Goal: Information Seeking & Learning: Learn about a topic

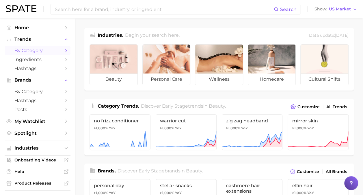
click at [64, 51] on icon "Sidebar" at bounding box center [66, 50] width 5 height 5
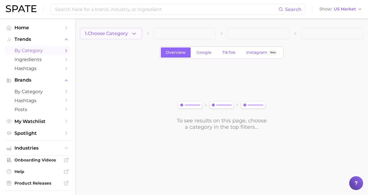
click at [123, 32] on span "1. Choose Category" at bounding box center [106, 33] width 43 height 5
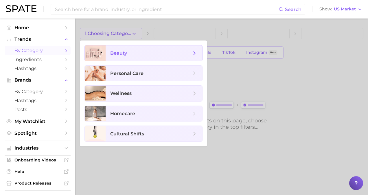
click at [194, 53] on icon at bounding box center [194, 53] width 6 height 6
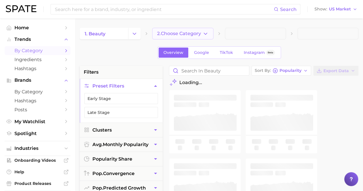
click at [165, 35] on span "2. Choose Category" at bounding box center [179, 33] width 44 height 5
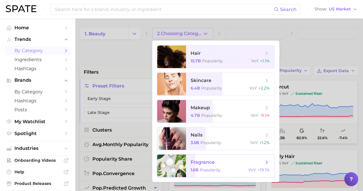
click at [194, 162] on span "fragrance" at bounding box center [203, 161] width 24 height 5
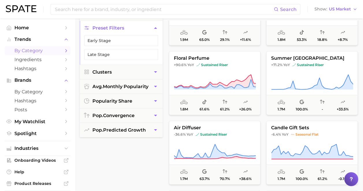
scroll to position [1648, 0]
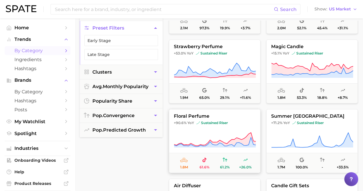
click at [243, 117] on span "floral perfume" at bounding box center [214, 115] width 91 height 5
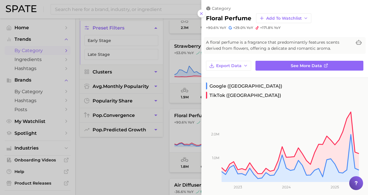
click at [146, 157] on div at bounding box center [184, 97] width 368 height 195
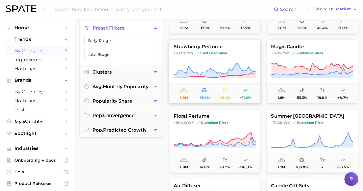
click at [239, 69] on icon at bounding box center [215, 70] width 82 height 15
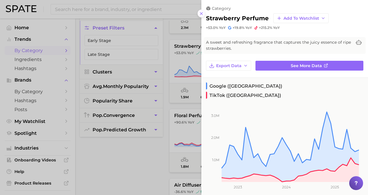
click at [199, 13] on icon at bounding box center [201, 13] width 5 height 5
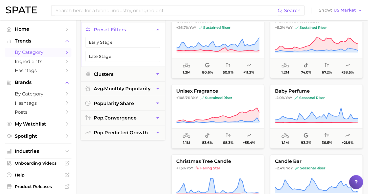
scroll to position [2168, 0]
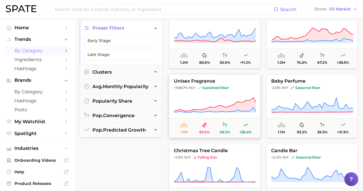
click at [247, 78] on span "unisex fragrance" at bounding box center [214, 80] width 91 height 5
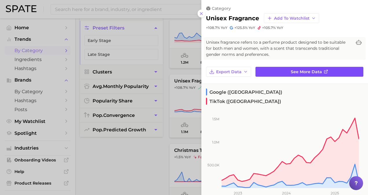
click at [284, 72] on link "See more data" at bounding box center [309, 72] width 108 height 10
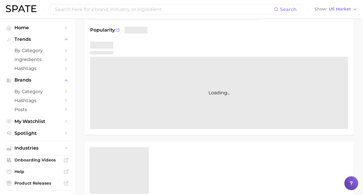
scroll to position [166, 0]
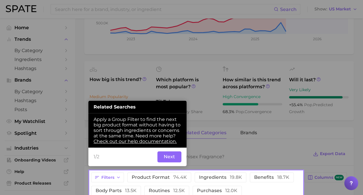
click at [176, 154] on button "Next" at bounding box center [170, 156] width 24 height 11
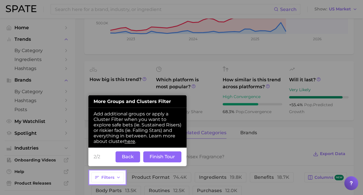
click at [161, 158] on button "Finish Tour" at bounding box center [162, 156] width 38 height 11
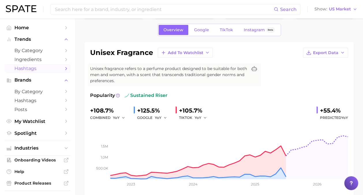
scroll to position [0, 0]
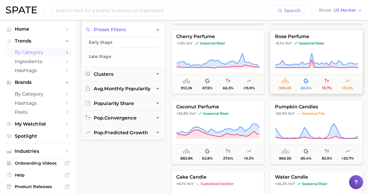
scroll to position [2521, 0]
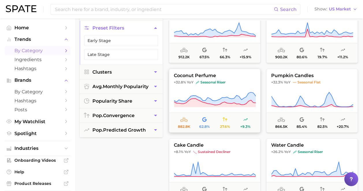
click at [251, 76] on span "coconut perfume" at bounding box center [214, 75] width 91 height 5
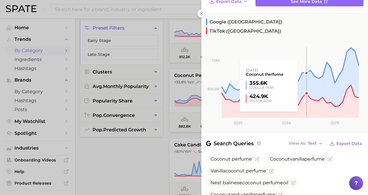
scroll to position [0, 0]
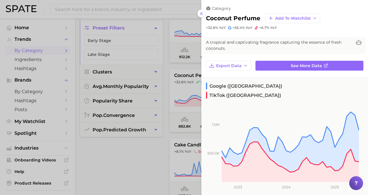
click at [202, 13] on icon at bounding box center [201, 13] width 5 height 5
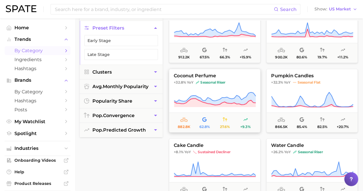
click at [241, 78] on button "coconut perfume +32.8% YoY seasonal riser 882.8k 62.8% 27.6% +9.3%" at bounding box center [215, 101] width 92 height 64
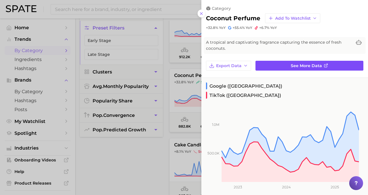
click at [287, 65] on link "See more data" at bounding box center [309, 66] width 108 height 10
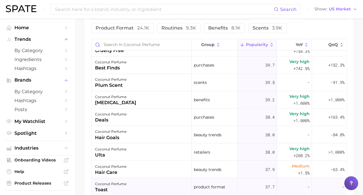
scroll to position [2746, 0]
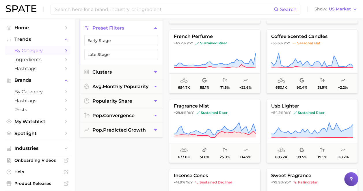
scroll to position [3339, 0]
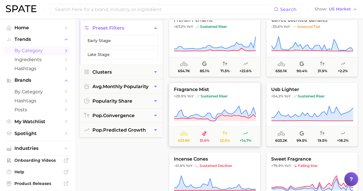
click at [249, 95] on span "+29.9% YoY sustained riser" at bounding box center [214, 96] width 91 height 5
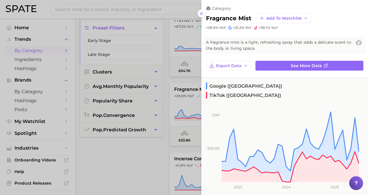
click at [200, 16] on button at bounding box center [201, 14] width 8 height 8
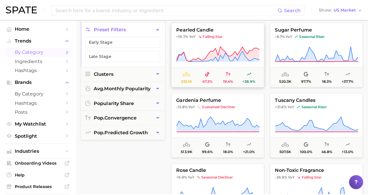
scroll to position [3686, 0]
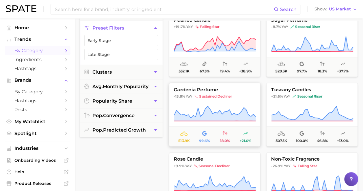
click at [248, 91] on span "gardenia perfume" at bounding box center [214, 89] width 91 height 5
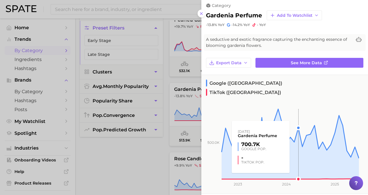
scroll to position [0, 0]
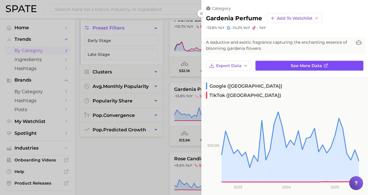
click at [315, 62] on link "See more data" at bounding box center [309, 66] width 108 height 10
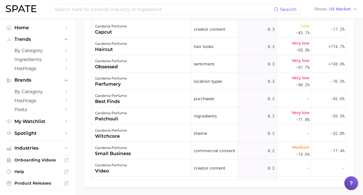
scroll to position [1821, 0]
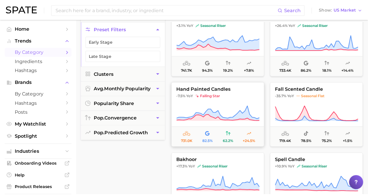
scroll to position [2891, 0]
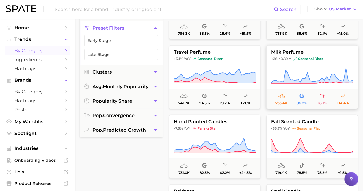
click at [348, 62] on button "milk perfume +26.4% YoY seasonal riser 733.4k 86.2% 18.1% +14.4%" at bounding box center [313, 77] width 92 height 64
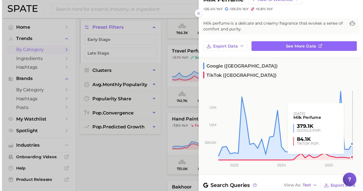
scroll to position [0, 0]
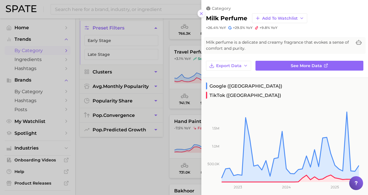
click at [203, 13] on icon at bounding box center [201, 13] width 5 height 5
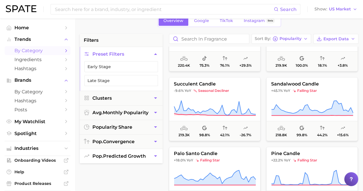
scroll to position [6, 0]
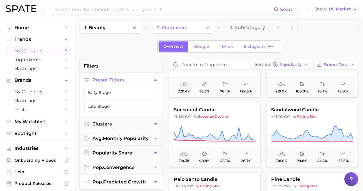
click at [127, 179] on span "pop. predicted growth" at bounding box center [119, 181] width 53 height 5
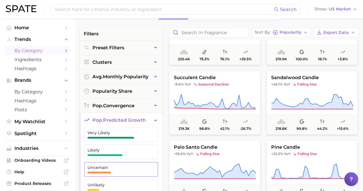
scroll to position [64, 0]
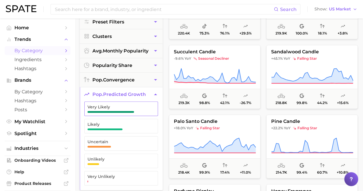
click at [141, 104] on span "Very Likely" at bounding box center [117, 106] width 58 height 5
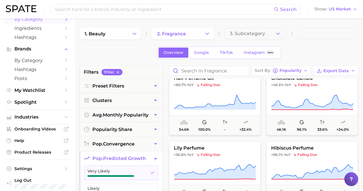
scroll to position [2, 0]
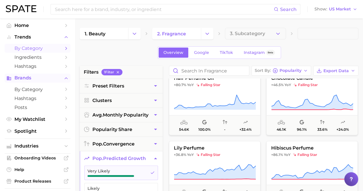
click at [28, 80] on span "Brands" at bounding box center [37, 77] width 46 height 5
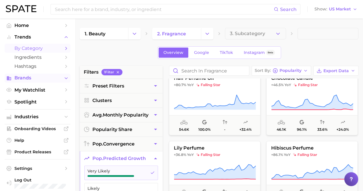
scroll to position [2, 0]
click at [30, 80] on span "Brands" at bounding box center [37, 78] width 46 height 5
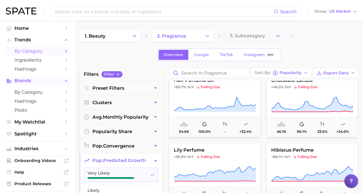
scroll to position [2, 0]
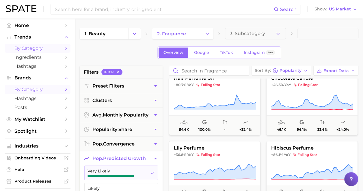
click at [49, 88] on span "by Category" at bounding box center [37, 88] width 46 height 5
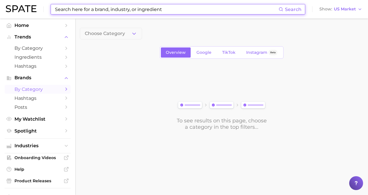
click at [115, 11] on input at bounding box center [166, 9] width 224 height 10
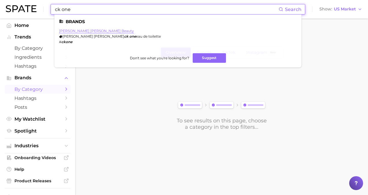
type input "ck one"
click at [84, 29] on link "[PERSON_NAME] [PERSON_NAME] beauty" at bounding box center [96, 31] width 75 height 4
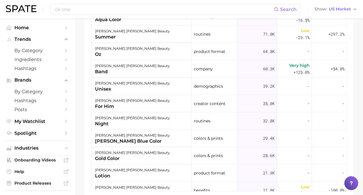
scroll to position [260, 0]
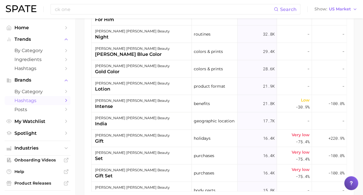
click at [46, 99] on span "Hashtags" at bounding box center [37, 100] width 46 height 5
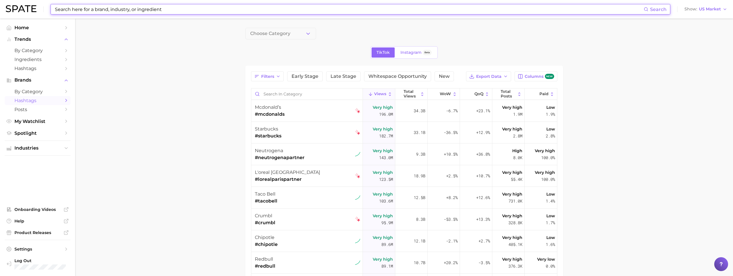
click at [163, 13] on input at bounding box center [349, 9] width 590 height 10
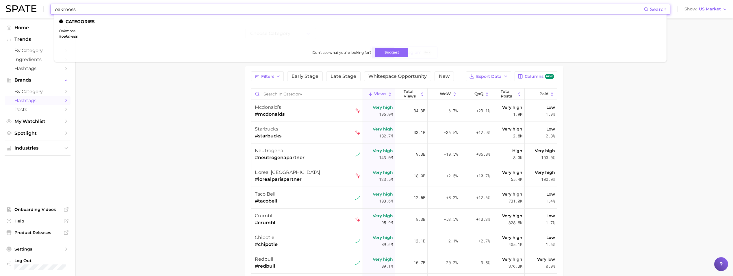
type input "oakmoss"
click at [75, 37] on em "oakmoss" at bounding box center [69, 36] width 16 height 4
click at [69, 30] on link "oakmoss" at bounding box center [67, 31] width 16 height 4
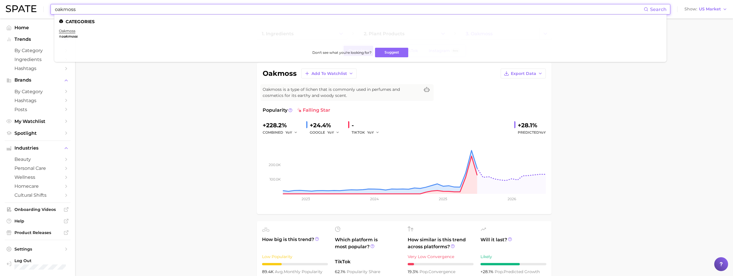
click at [80, 12] on input "oakmoss" at bounding box center [349, 9] width 590 height 10
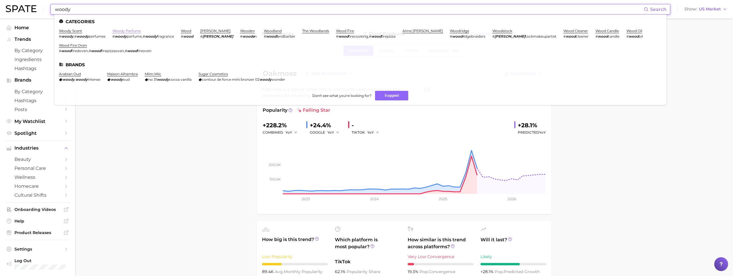
click at [136, 31] on link "woody perfume" at bounding box center [126, 31] width 29 height 4
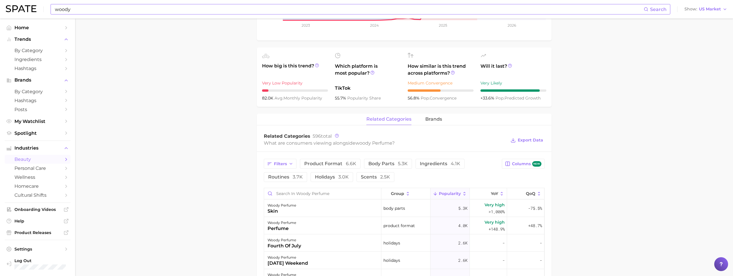
scroll to position [260, 0]
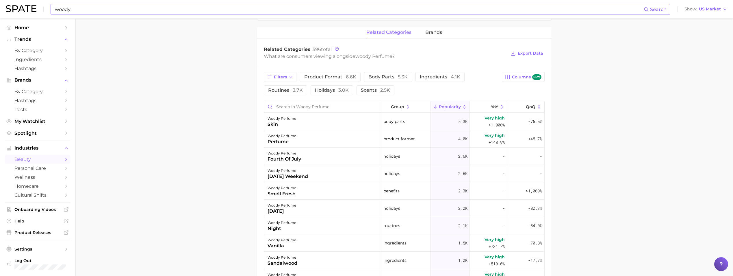
click at [103, 13] on input "woody" at bounding box center [349, 9] width 590 height 10
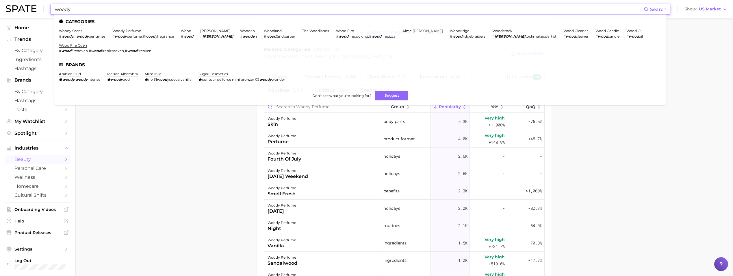
click at [103, 13] on input "woody" at bounding box center [349, 9] width 590 height 10
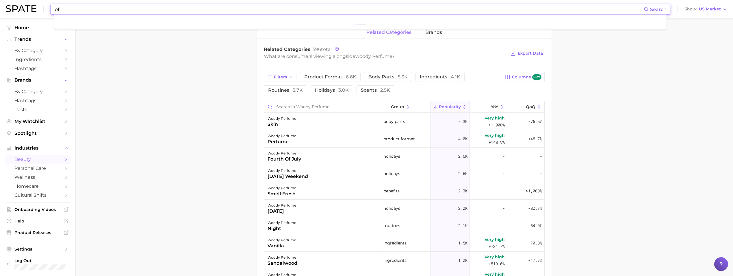
type input "o"
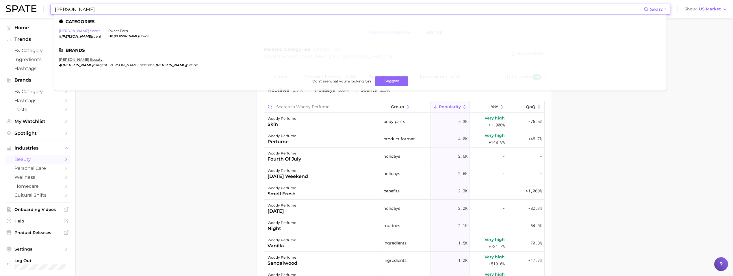
type input "[PERSON_NAME]"
click at [75, 32] on link "[PERSON_NAME] scent" at bounding box center [79, 31] width 41 height 4
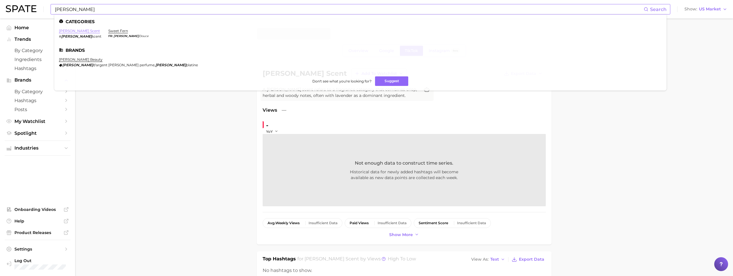
click at [76, 32] on link "[PERSON_NAME] scent" at bounding box center [79, 31] width 41 height 4
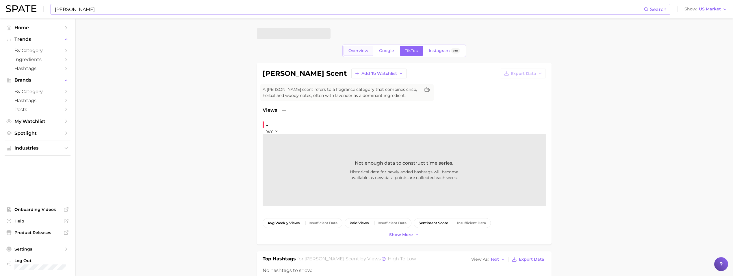
click at [354, 54] on link "Overview" at bounding box center [359, 51] width 30 height 10
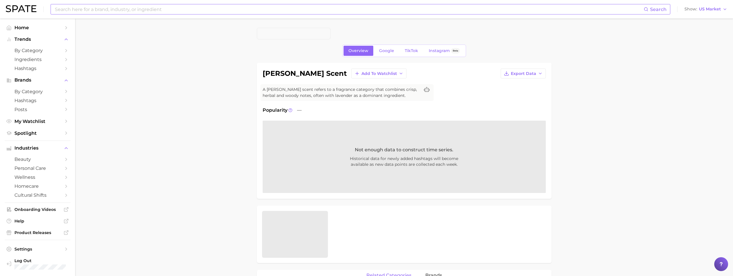
click at [97, 7] on input at bounding box center [349, 9] width 590 height 10
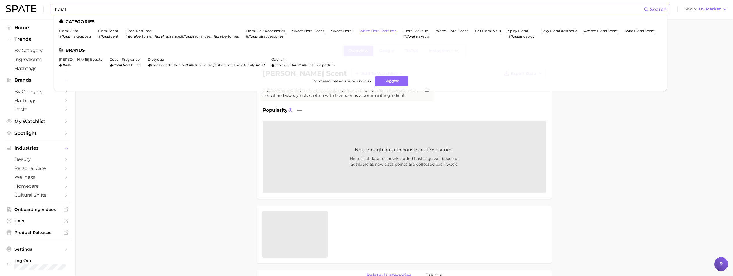
click at [367, 30] on link "white floral perfume" at bounding box center [378, 31] width 37 height 4
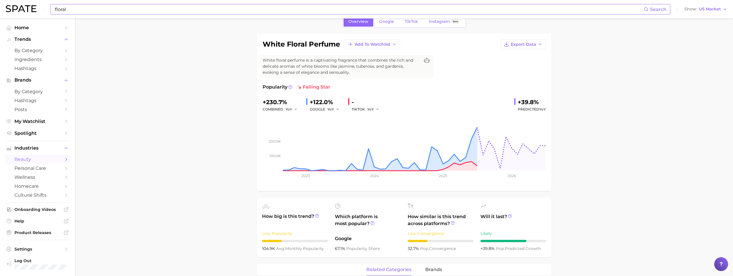
scroll to position [29, 0]
click at [286, 111] on span "YoY" at bounding box center [289, 109] width 7 height 5
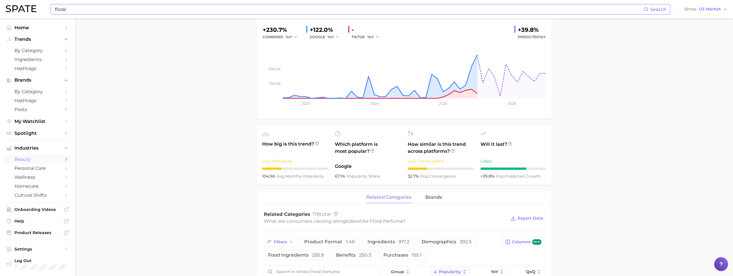
scroll to position [0, 0]
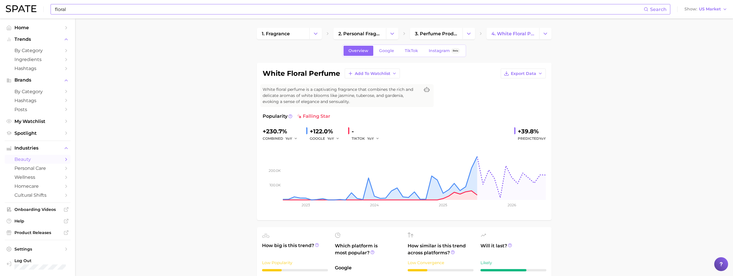
click at [90, 10] on input "floral" at bounding box center [349, 9] width 590 height 10
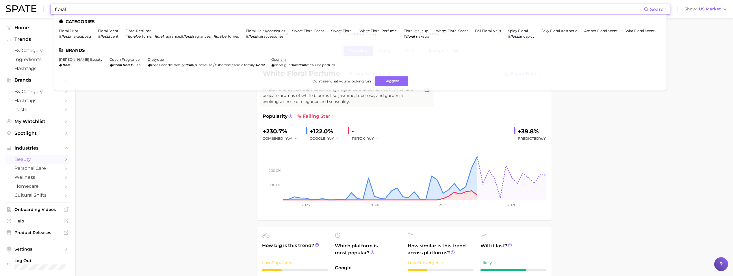
click at [90, 10] on input "floral" at bounding box center [349, 9] width 590 height 10
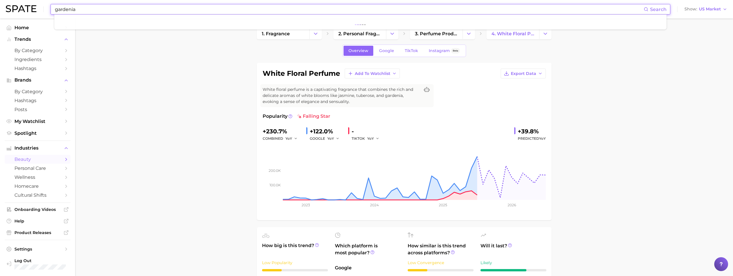
type input "gardenia"
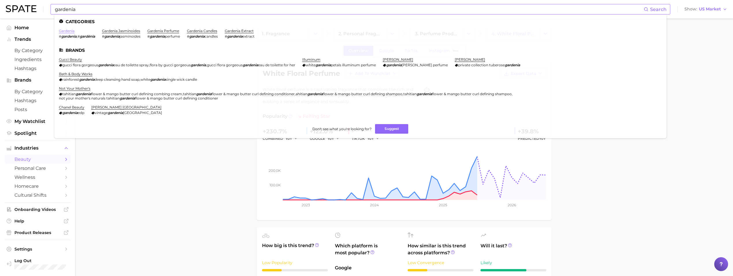
click at [75, 31] on link "gardenia" at bounding box center [67, 31] width 16 height 4
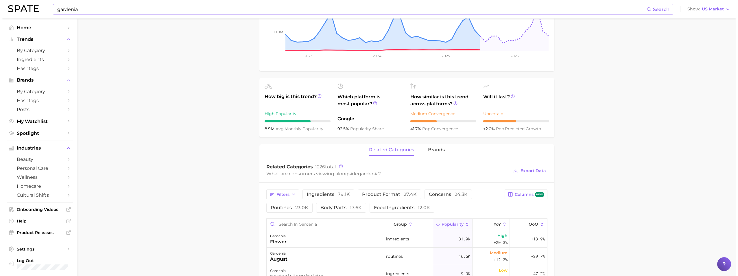
scroll to position [145, 0]
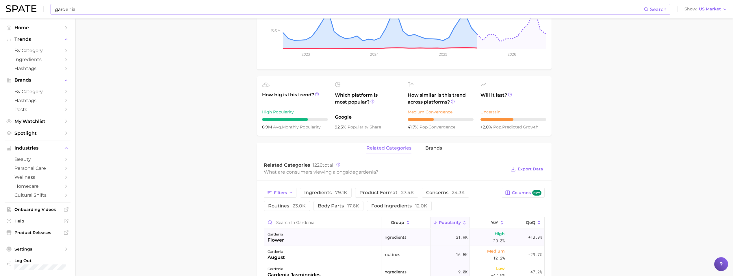
click at [278, 195] on div "gardenia" at bounding box center [276, 234] width 16 height 7
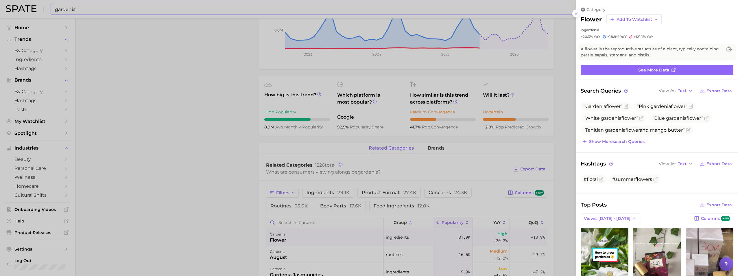
scroll to position [0, 0]
click at [367, 67] on link "See more data" at bounding box center [657, 70] width 153 height 10
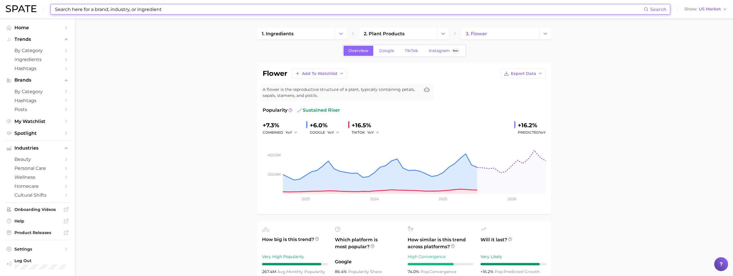
click at [94, 7] on input at bounding box center [349, 9] width 590 height 10
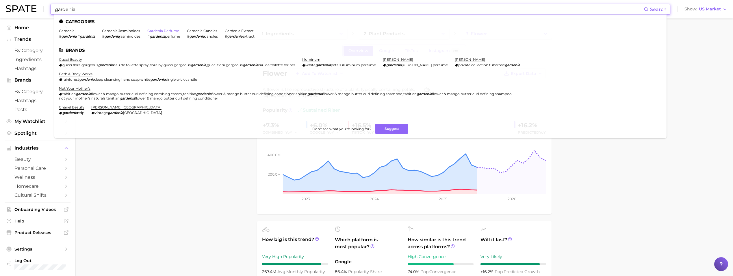
click at [157, 30] on link "gardenia perfume" at bounding box center [163, 31] width 32 height 4
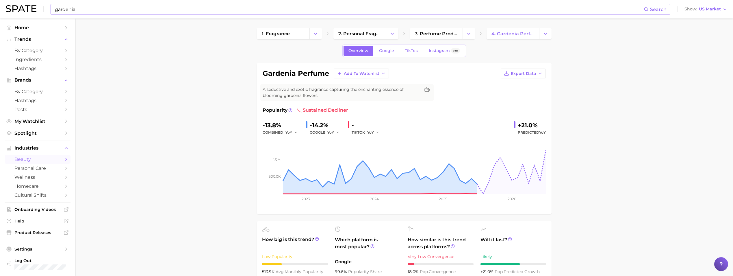
click at [112, 7] on input "gardenia" at bounding box center [349, 9] width 590 height 10
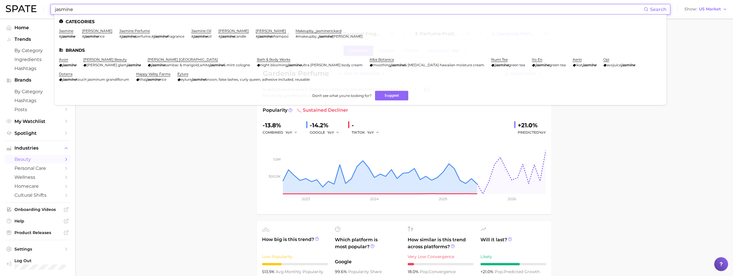
click at [123, 29] on link "jasmine perfume" at bounding box center [134, 31] width 31 height 4
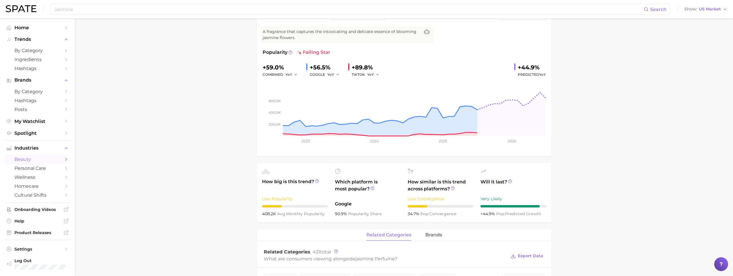
scroll to position [29, 0]
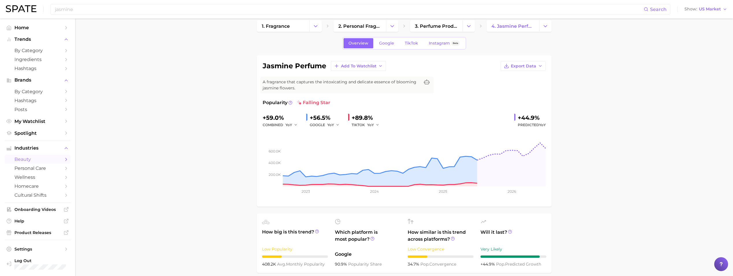
scroll to position [0, 0]
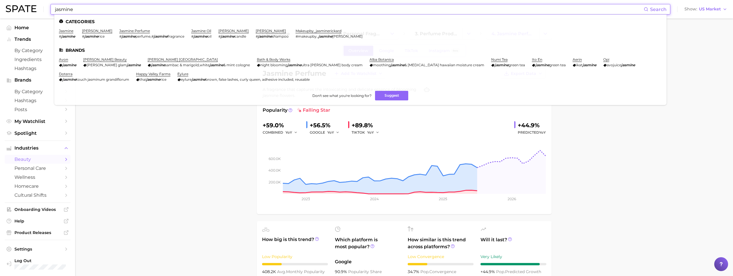
click at [75, 12] on input "jasmine" at bounding box center [349, 9] width 590 height 10
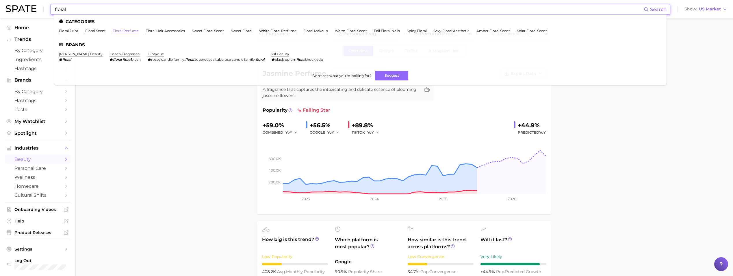
click at [125, 29] on link "floral perfume" at bounding box center [126, 31] width 26 height 4
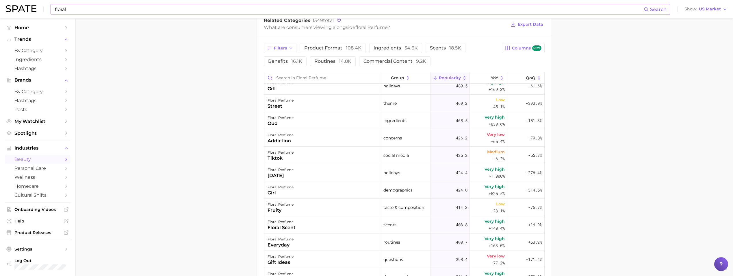
scroll to position [1070, 0]
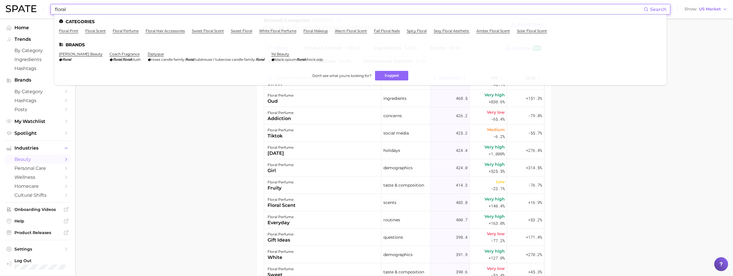
click at [119, 6] on input "floral" at bounding box center [349, 9] width 590 height 10
click at [119, 8] on input "floral" at bounding box center [349, 9] width 590 height 10
click at [122, 6] on input "floral" at bounding box center [349, 9] width 590 height 10
click at [123, 6] on input "floral" at bounding box center [349, 9] width 590 height 10
click at [123, 5] on input "floral" at bounding box center [349, 9] width 590 height 10
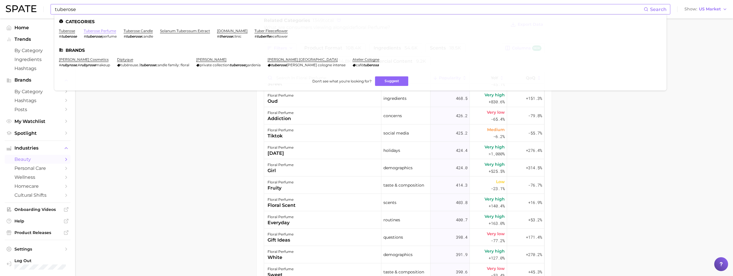
click at [105, 29] on link "tuberose perfume" at bounding box center [100, 31] width 32 height 4
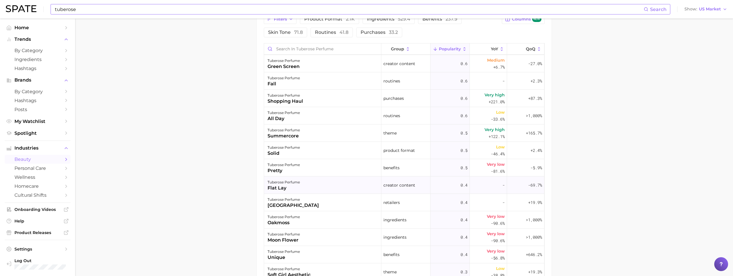
scroll to position [1706, 0]
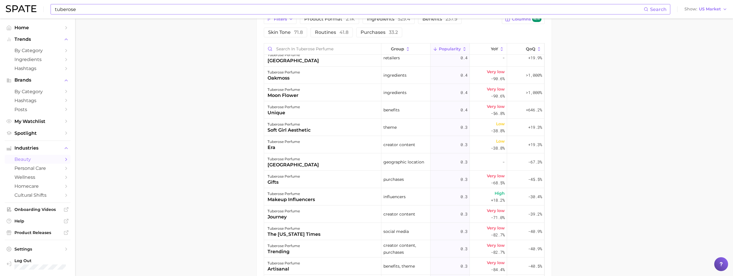
click at [87, 12] on input "tuberose" at bounding box center [349, 9] width 590 height 10
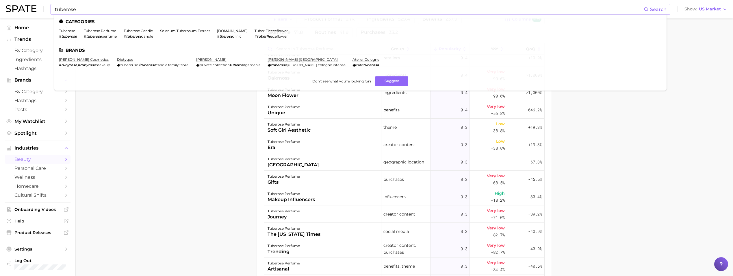
click at [110, 10] on input "tuberose" at bounding box center [349, 9] width 590 height 10
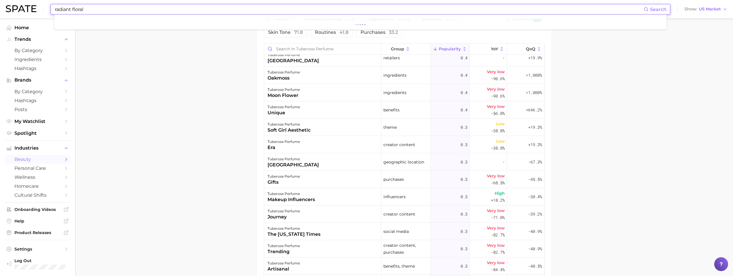
type input "radiant floral"
click at [76, 12] on input "radiant floral" at bounding box center [349, 9] width 590 height 10
click at [111, 6] on input at bounding box center [349, 9] width 590 height 10
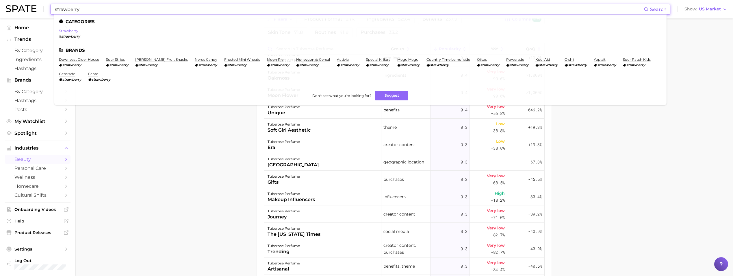
click at [73, 32] on link "strawberry" at bounding box center [68, 31] width 19 height 4
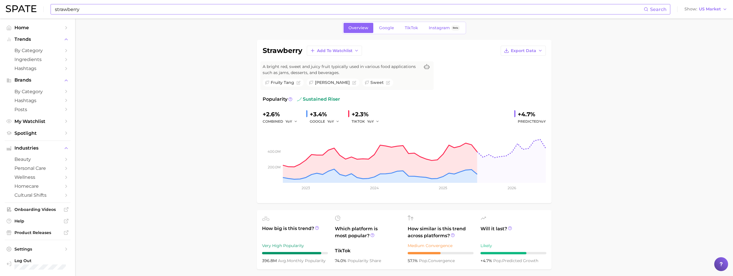
scroll to position [29, 0]
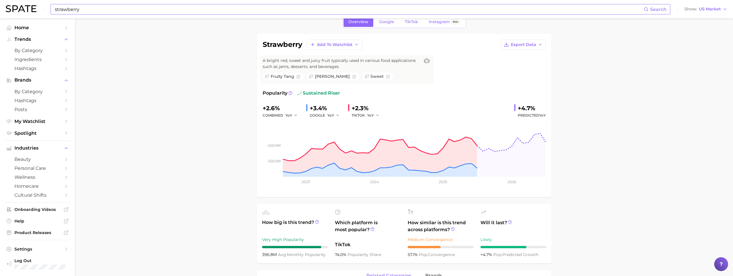
click at [143, 10] on input "strawberry" at bounding box center [349, 9] width 590 height 10
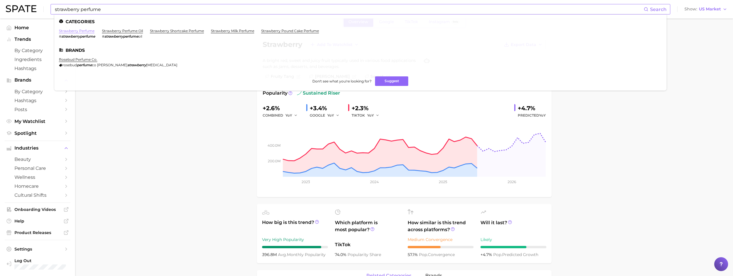
click at [88, 29] on link "strawberry perfume" at bounding box center [77, 31] width 36 height 4
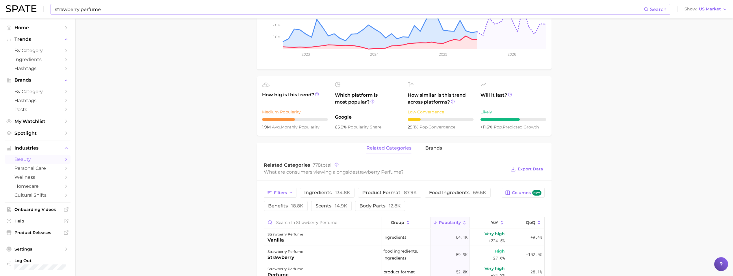
scroll to position [231, 0]
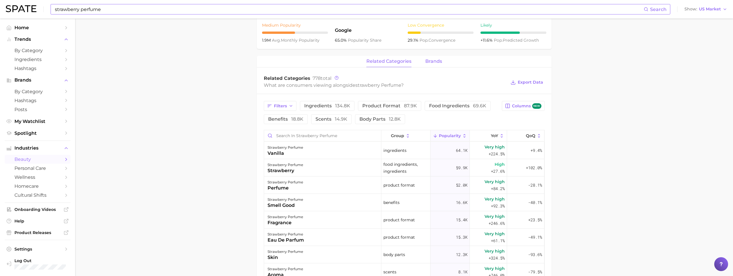
click at [367, 60] on span "brands" at bounding box center [434, 61] width 17 height 5
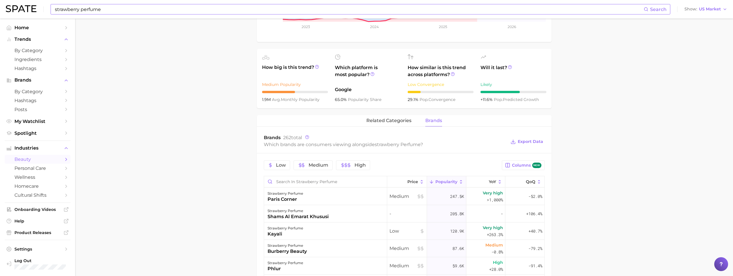
scroll to position [173, 0]
click at [367, 118] on span "related categories" at bounding box center [389, 119] width 45 height 5
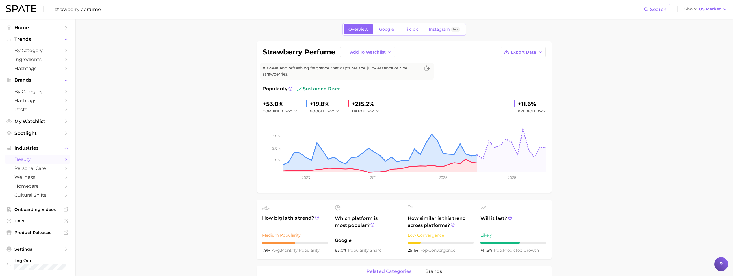
scroll to position [0, 0]
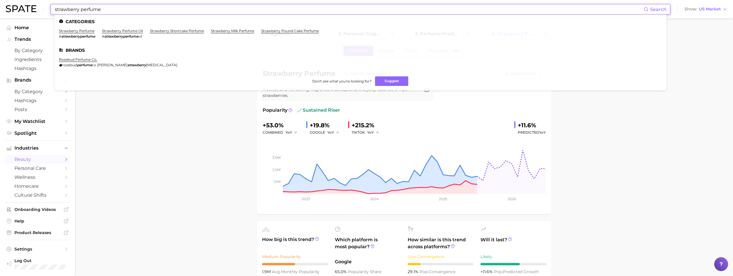
drag, startPoint x: 86, startPoint y: 9, endPoint x: 70, endPoint y: 8, distance: 16.8
click at [86, 9] on input "strawberry perfume" at bounding box center [349, 9] width 590 height 10
click at [69, 9] on input "strawberry perfume" at bounding box center [349, 9] width 590 height 10
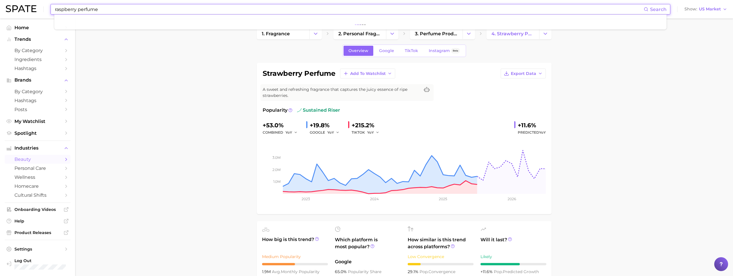
type input "raspberry perfume"
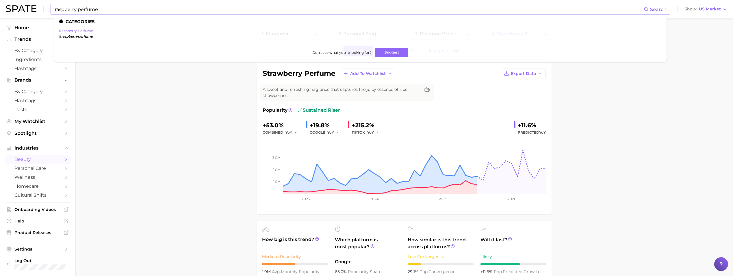
click at [69, 30] on link "raspberry perfume" at bounding box center [76, 31] width 34 height 4
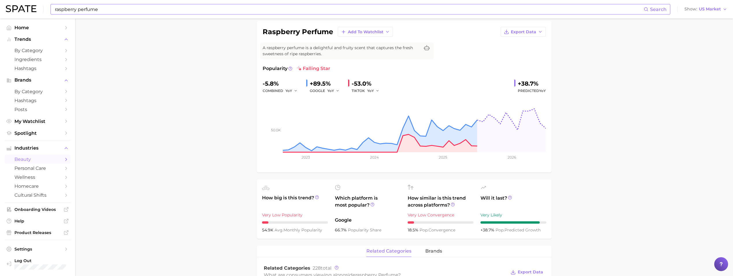
scroll to position [29, 0]
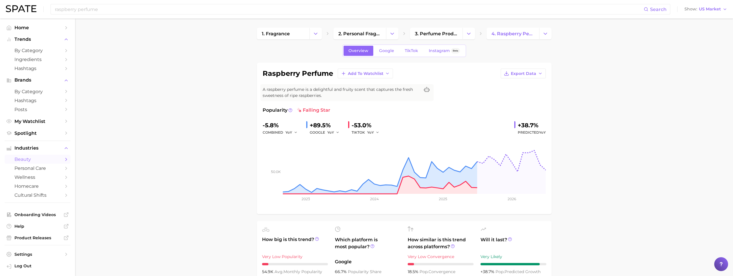
scroll to position [29, 0]
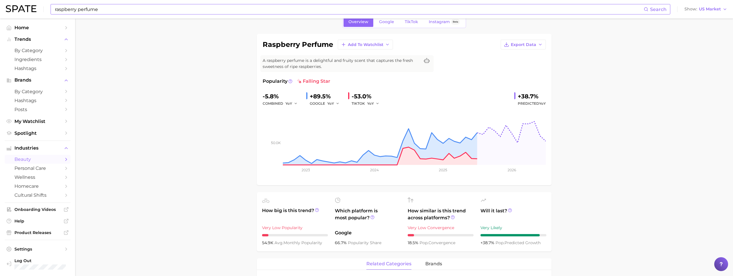
click at [172, 11] on input "raspberry perfume" at bounding box center [349, 9] width 590 height 10
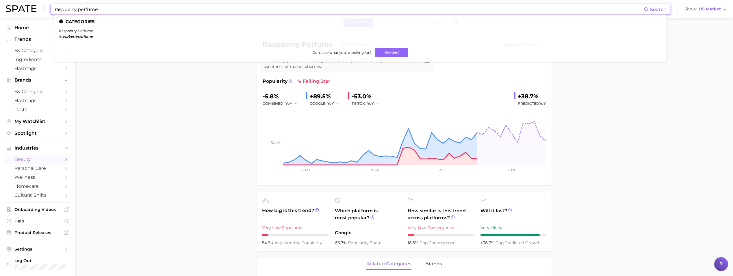
click at [172, 11] on input "raspberry perfume" at bounding box center [349, 9] width 590 height 10
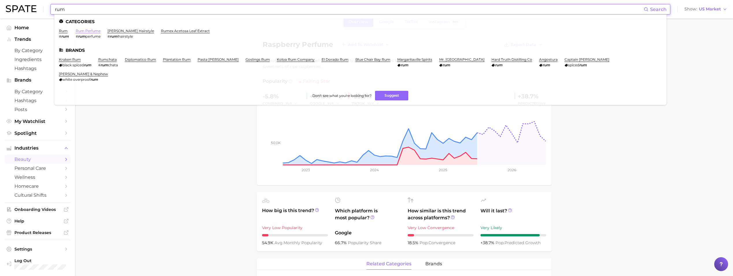
click at [86, 32] on link "rum perfume" at bounding box center [88, 31] width 25 height 4
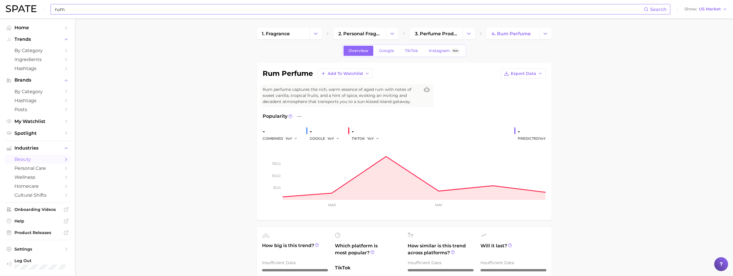
click at [64, 11] on input "rum" at bounding box center [349, 9] width 590 height 10
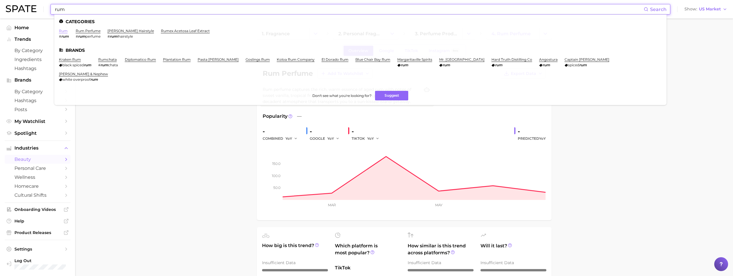
click at [64, 32] on link "rum" at bounding box center [63, 31] width 9 height 4
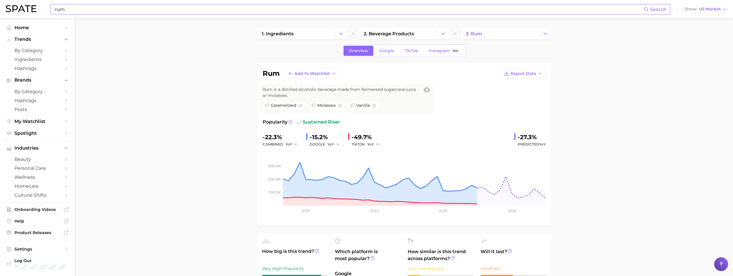
click at [93, 10] on input "rum" at bounding box center [349, 9] width 590 height 10
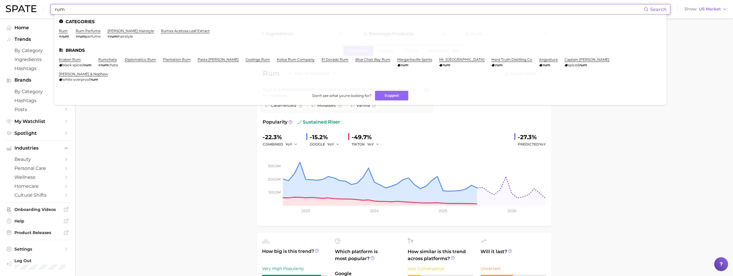
click at [93, 10] on input "rum" at bounding box center [349, 9] width 590 height 10
click at [72, 7] on input "rum" at bounding box center [349, 9] width 590 height 10
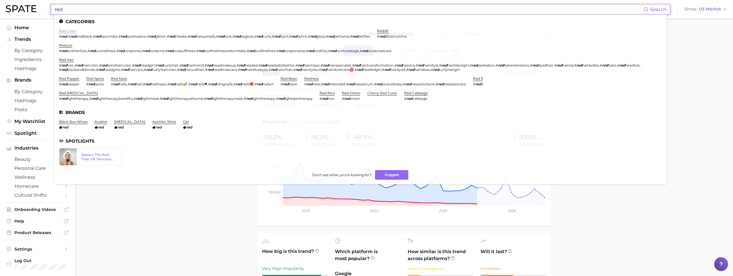
click at [71, 31] on link "red color" at bounding box center [67, 31] width 17 height 4
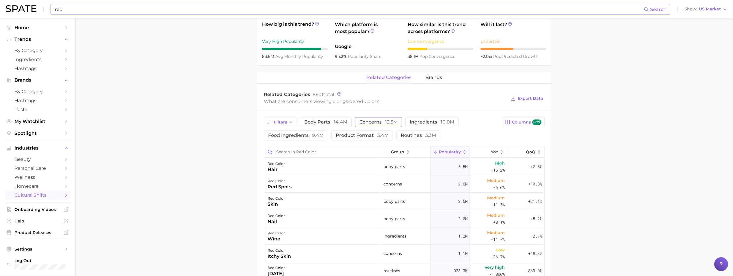
scroll to position [166, 0]
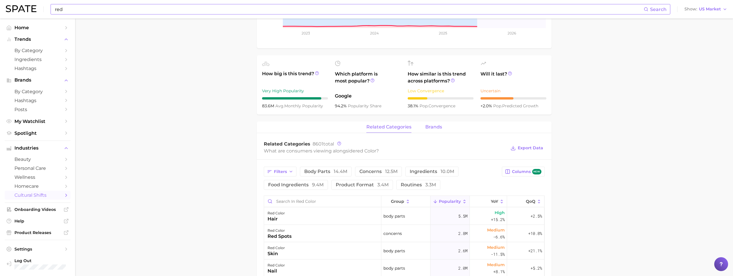
click at [439, 125] on span "brands" at bounding box center [434, 126] width 17 height 5
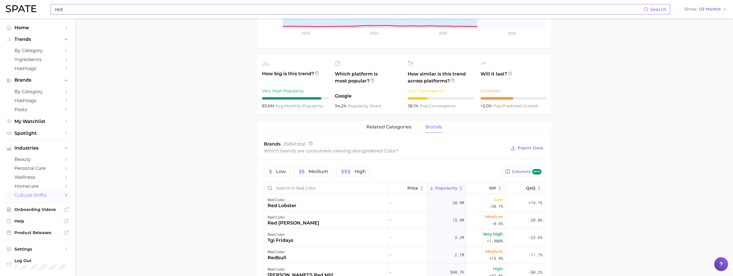
click at [107, 13] on input "red" at bounding box center [349, 9] width 590 height 10
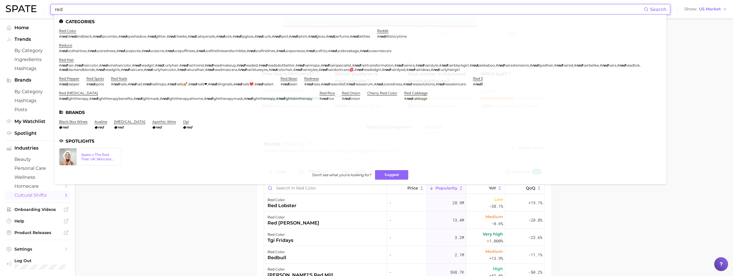
click at [107, 13] on input "red" at bounding box center [349, 9] width 590 height 10
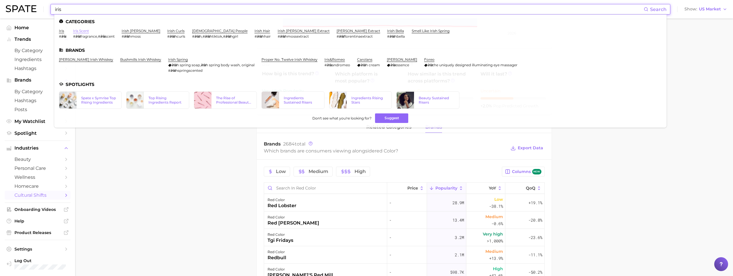
click at [82, 29] on link "iris scent" at bounding box center [81, 31] width 16 height 4
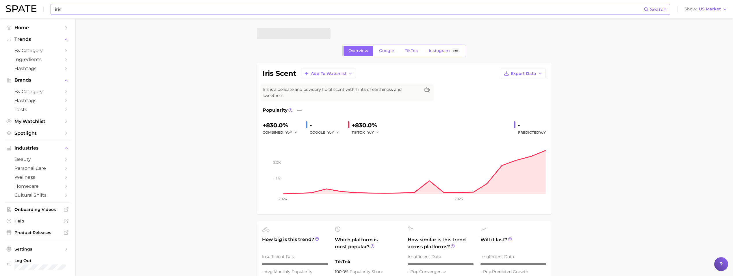
click at [83, 11] on input "iris" at bounding box center [349, 9] width 590 height 10
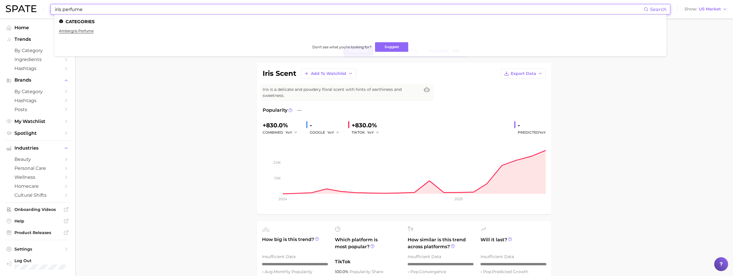
click at [69, 8] on input "iris perfume" at bounding box center [349, 9] width 590 height 10
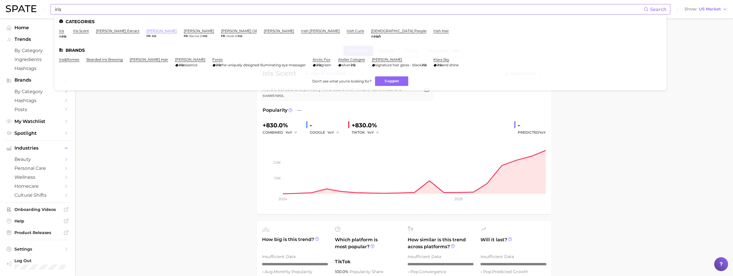
click at [147, 31] on link "orris" at bounding box center [162, 31] width 30 height 4
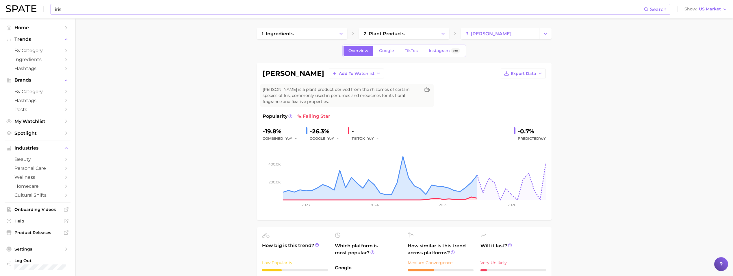
click at [118, 8] on input "iris" at bounding box center [349, 9] width 590 height 10
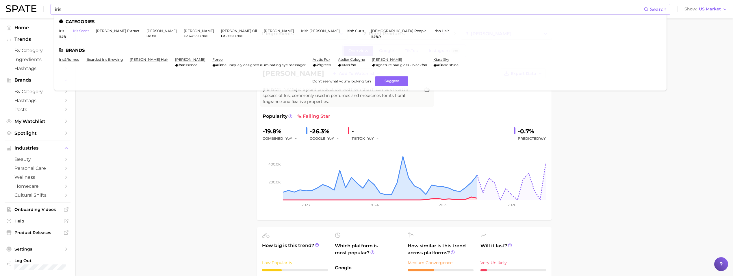
click at [80, 31] on link "iris scent" at bounding box center [81, 31] width 16 height 4
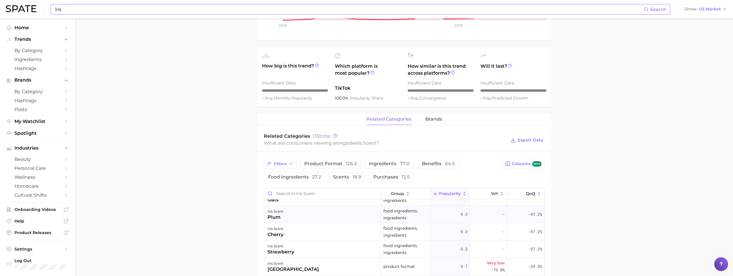
scroll to position [202, 0]
click at [436, 114] on button "brands" at bounding box center [434, 119] width 17 height 11
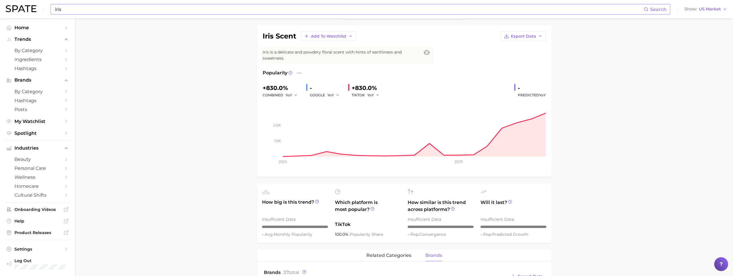
scroll to position [0, 0]
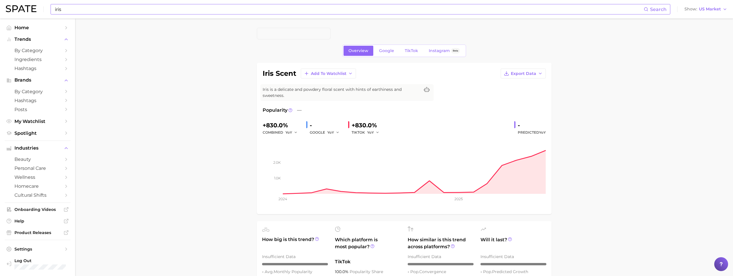
click at [88, 14] on div "iris Search" at bounding box center [361, 9] width 620 height 10
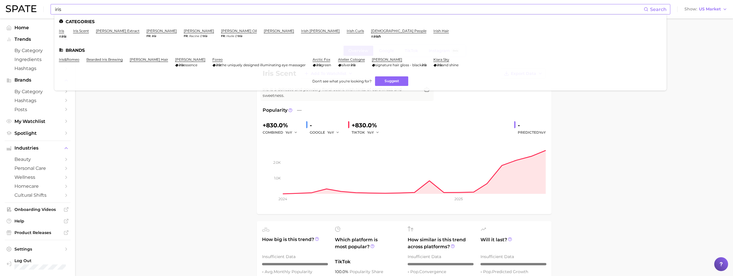
click at [88, 14] on div "iris Search Categories iris # iris iris scent iris florentina extract orris fr …" at bounding box center [361, 9] width 620 height 10
click at [88, 12] on input "iris" at bounding box center [349, 9] width 590 height 10
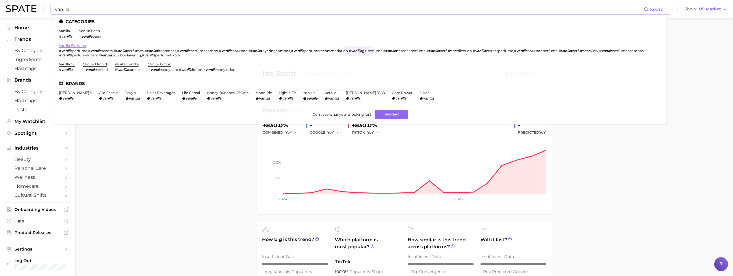
click at [77, 45] on link "vanilla perfume" at bounding box center [72, 45] width 27 height 4
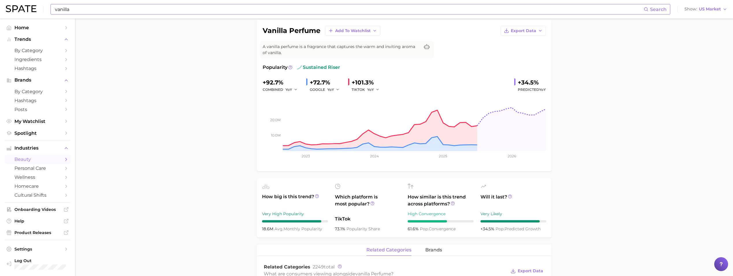
scroll to position [29, 0]
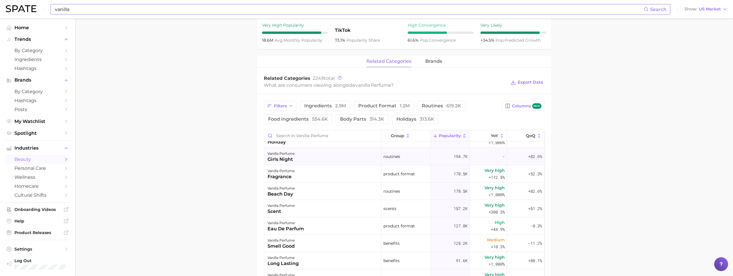
scroll to position [116, 0]
click at [247, 12] on input "vanilla" at bounding box center [349, 9] width 590 height 10
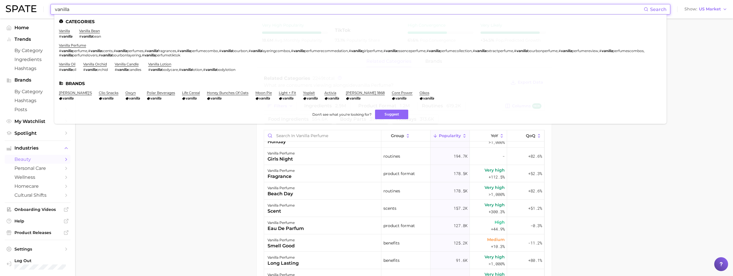
click at [247, 12] on input "vanilla" at bounding box center [349, 9] width 590 height 10
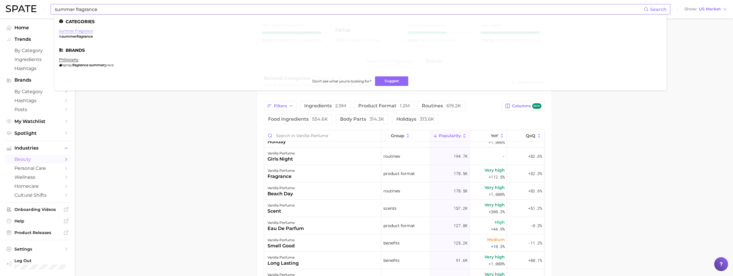
click at [65, 32] on link "summer fragrance" at bounding box center [76, 31] width 34 height 4
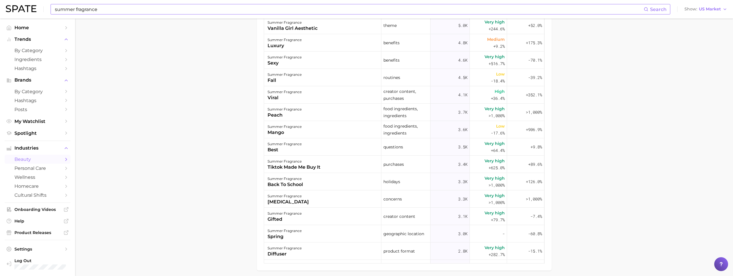
scroll to position [376, 0]
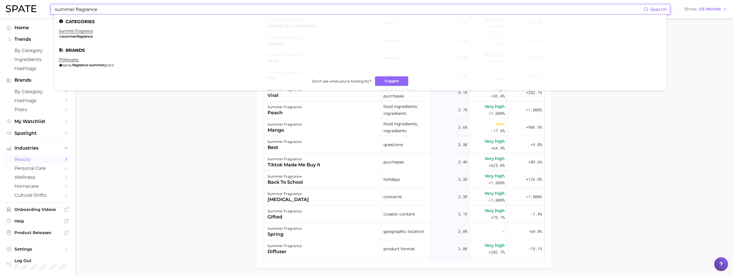
click at [169, 9] on input "summer fragrance" at bounding box center [349, 9] width 590 height 10
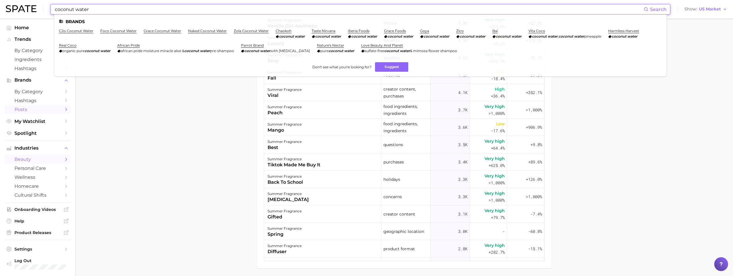
drag, startPoint x: 115, startPoint y: 117, endPoint x: 62, endPoint y: 110, distance: 53.7
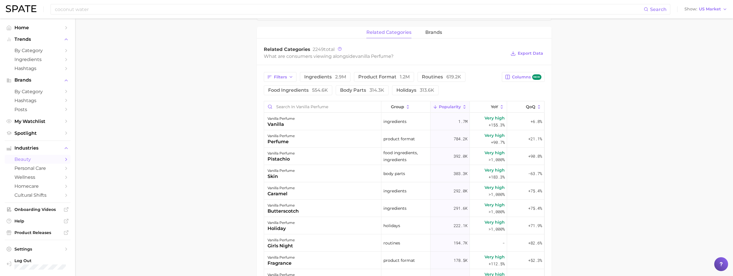
type input "vanilla"
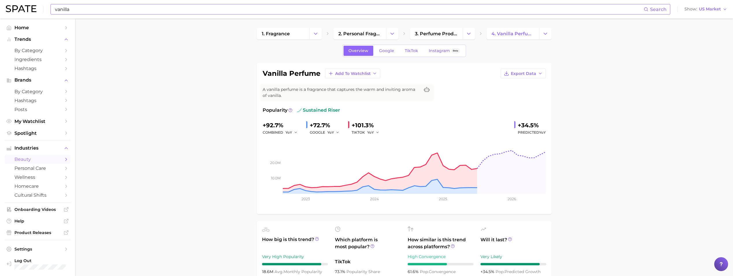
click at [61, 12] on input "vanilla" at bounding box center [349, 9] width 590 height 10
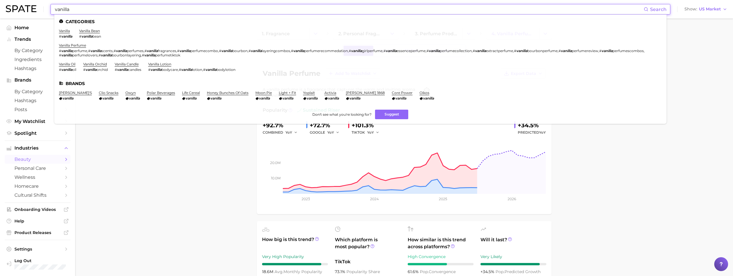
click at [61, 12] on input "vanilla" at bounding box center [349, 9] width 590 height 10
drag, startPoint x: 169, startPoint y: 150, endPoint x: 156, endPoint y: 135, distance: 20.0
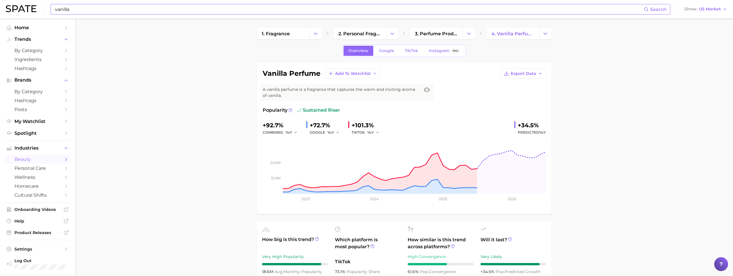
click at [68, 10] on input "vanilla" at bounding box center [349, 9] width 590 height 10
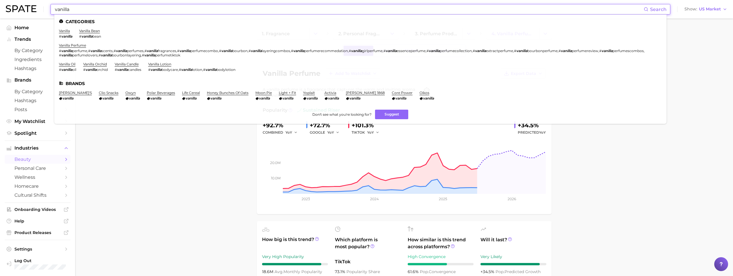
click at [68, 10] on input "vanilla" at bounding box center [349, 9] width 590 height 10
click at [41, 49] on span "by Category" at bounding box center [37, 50] width 46 height 5
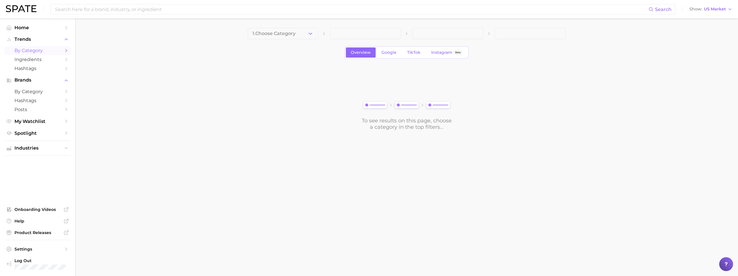
click at [68, 50] on icon "Sidebar" at bounding box center [66, 50] width 5 height 5
click at [299, 35] on button "1. Choose Category" at bounding box center [282, 34] width 71 height 12
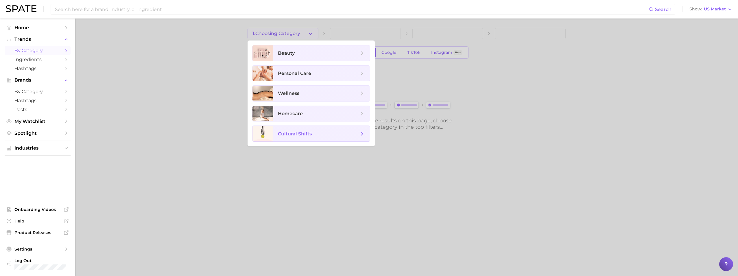
click at [303, 132] on span "cultural shifts" at bounding box center [295, 133] width 34 height 5
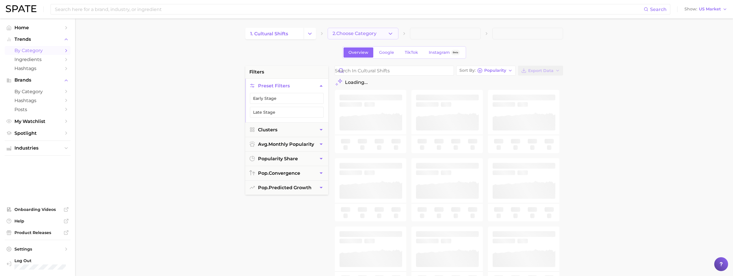
click at [356, 33] on span "2. Choose Category" at bounding box center [355, 33] width 44 height 5
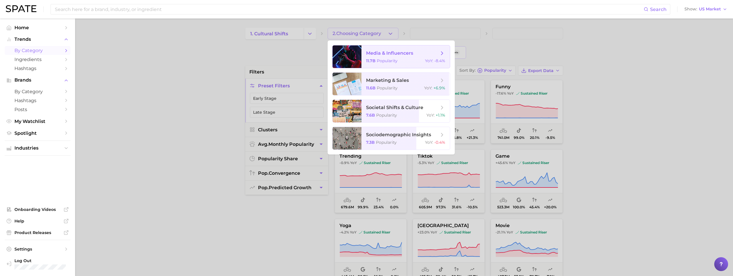
click at [368, 64] on span "media & influencers 11.7b Popularity YoY : -8.4%" at bounding box center [406, 56] width 88 height 23
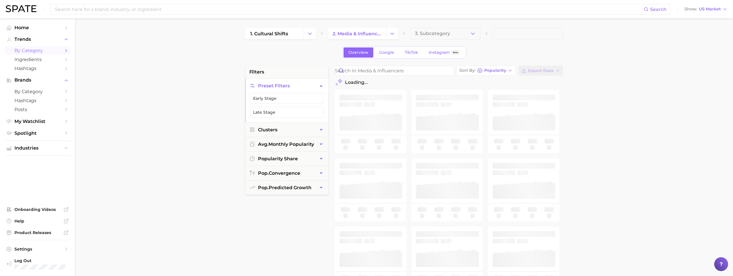
click at [600, 57] on main "1. cultural shifts 2. media & influencers 3. Subcategory Overview Google TikTok…" at bounding box center [404, 238] width 658 height 439
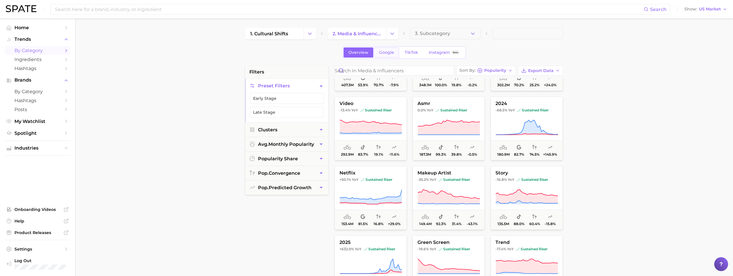
scroll to position [58, 0]
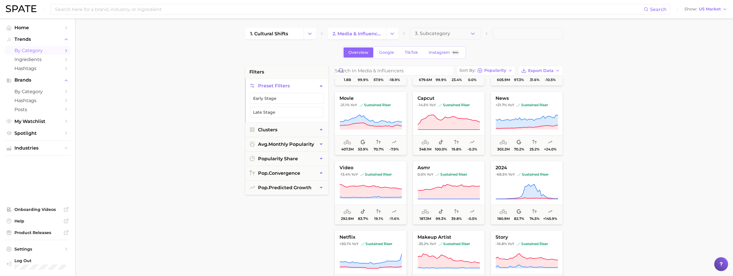
click at [371, 36] on span "2. media & influencers" at bounding box center [357, 33] width 49 height 5
click at [391, 34] on icon "Change Category" at bounding box center [392, 34] width 6 height 6
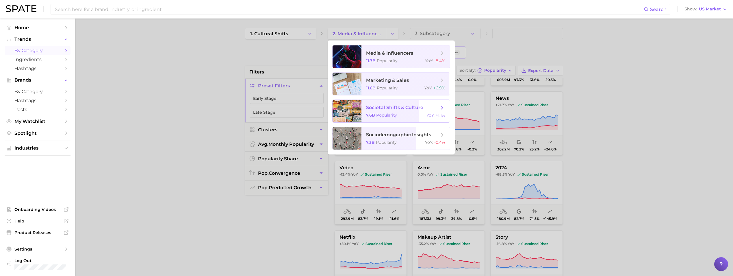
click at [406, 116] on div "7.6b Popularity YoY : +1.1%" at bounding box center [405, 114] width 79 height 5
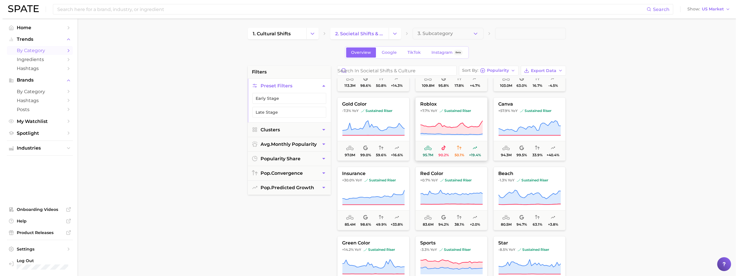
scroll to position [289, 0]
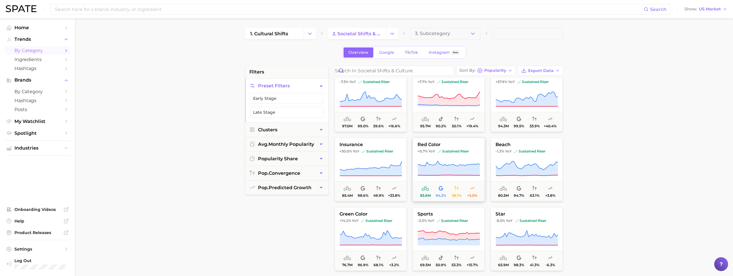
click at [473, 154] on button "red color +0.7% YoY sustained riser 83.6m 94.2% 38.1% +2.0%" at bounding box center [449, 170] width 72 height 64
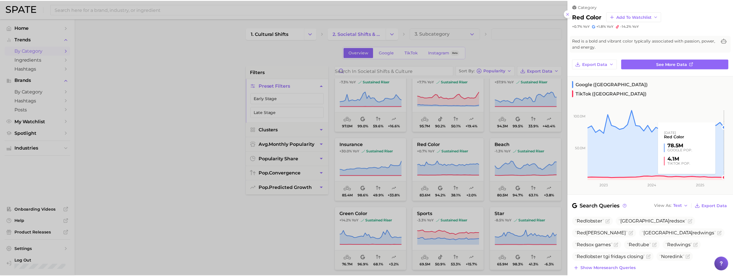
scroll to position [0, 0]
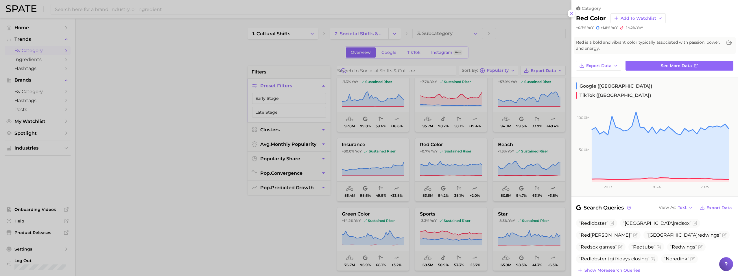
click at [537, 43] on div at bounding box center [369, 138] width 738 height 276
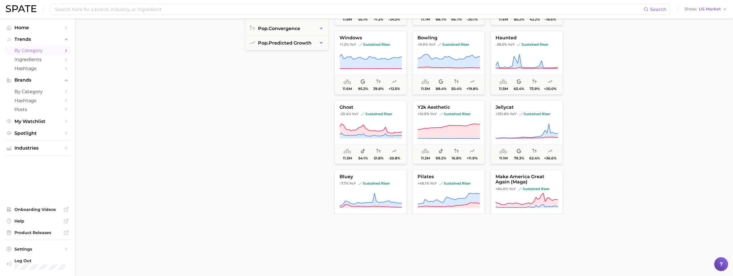
scroll to position [3296, 0]
